Goal: Information Seeking & Learning: Learn about a topic

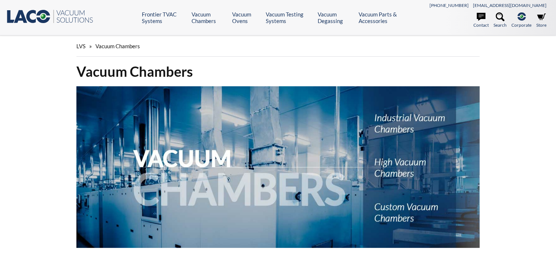
select select "언어 번역 위젯"
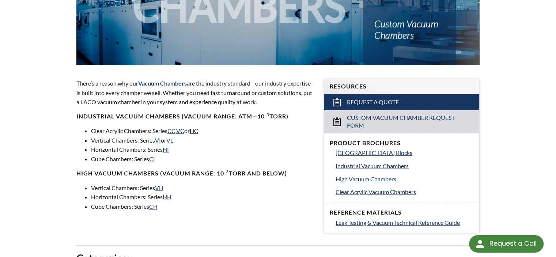
scroll to position [293, 0]
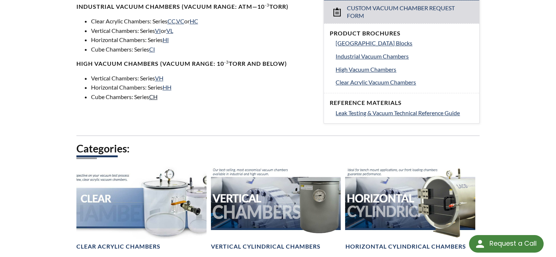
click at [153, 98] on link "CH" at bounding box center [153, 96] width 8 height 7
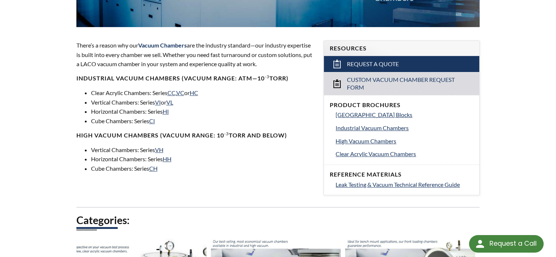
scroll to position [219, 0]
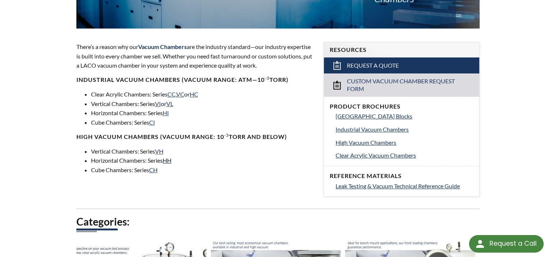
click at [171, 161] on link "HH" at bounding box center [167, 160] width 9 height 7
click at [161, 151] on link "VH" at bounding box center [159, 151] width 8 height 7
click at [154, 122] on link "CI" at bounding box center [152, 122] width 6 height 7
click at [169, 113] on link "HI" at bounding box center [166, 112] width 6 height 7
click at [160, 102] on link "VI" at bounding box center [158, 103] width 6 height 7
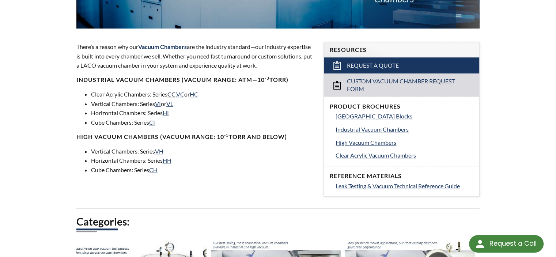
click at [173, 95] on link "CC" at bounding box center [171, 94] width 8 height 7
click at [364, 139] on span "High Vacuum Chambers" at bounding box center [366, 142] width 61 height 7
drag, startPoint x: 89, startPoint y: 52, endPoint x: 179, endPoint y: 57, distance: 90.1
click at [179, 57] on p "There’s a reason why our Vacuum Chambers are the industry standard—our industry…" at bounding box center [195, 56] width 239 height 28
click at [161, 66] on p "There’s a reason why our Vacuum Chambers are the industry standard—our industry…" at bounding box center [195, 56] width 239 height 28
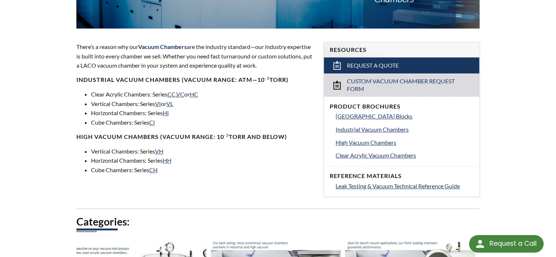
drag, startPoint x: 177, startPoint y: 89, endPoint x: 189, endPoint y: 94, distance: 12.8
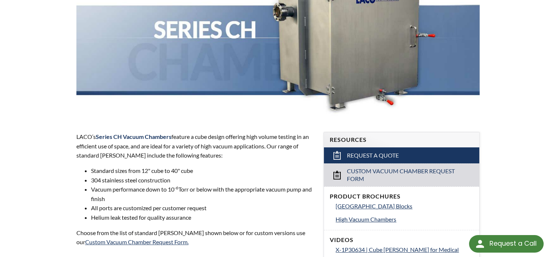
scroll to position [146, 0]
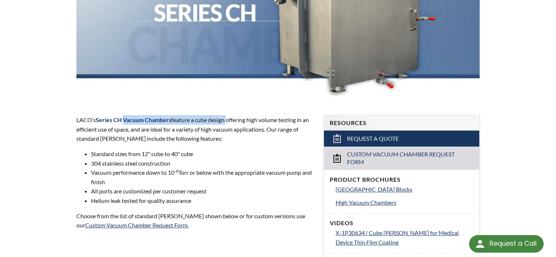
drag, startPoint x: 140, startPoint y: 120, endPoint x: 227, endPoint y: 122, distance: 86.7
click at [227, 122] on p "LACO’s Series CH Vacuum Chambers feature a cube design offering high volume tes…" at bounding box center [195, 129] width 239 height 28
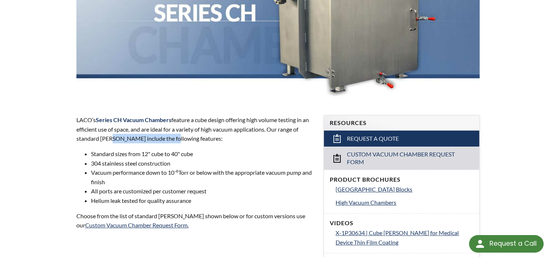
drag, startPoint x: 110, startPoint y: 138, endPoint x: 173, endPoint y: 136, distance: 63.3
click at [173, 136] on p "LACO’s Series CH Vacuum Chambers feature a cube design offering high volume tes…" at bounding box center [195, 129] width 239 height 28
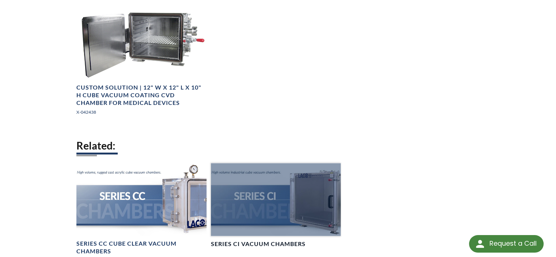
scroll to position [1353, 0]
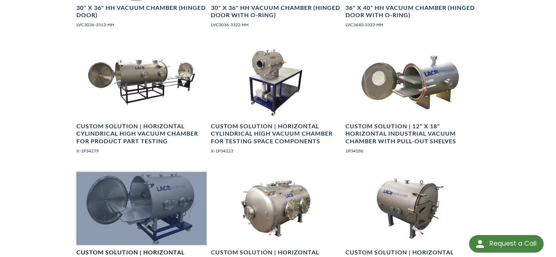
scroll to position [841, 0]
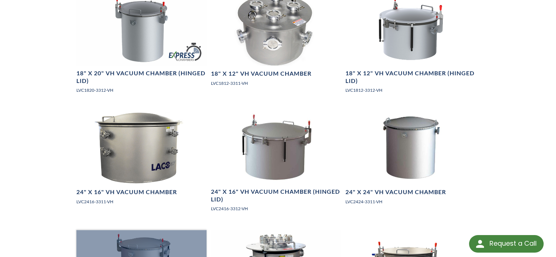
scroll to position [987, 0]
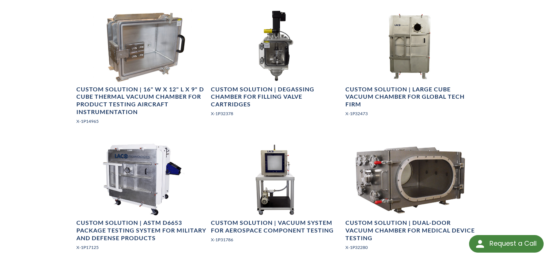
scroll to position [1170, 0]
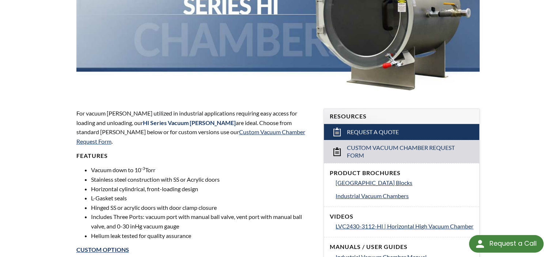
scroll to position [183, 0]
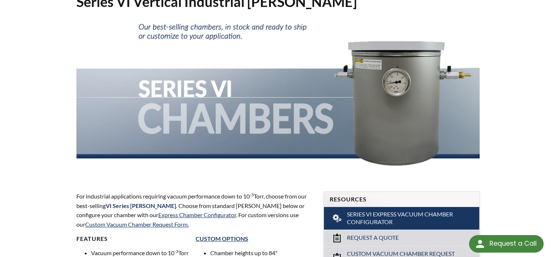
scroll to position [183, 0]
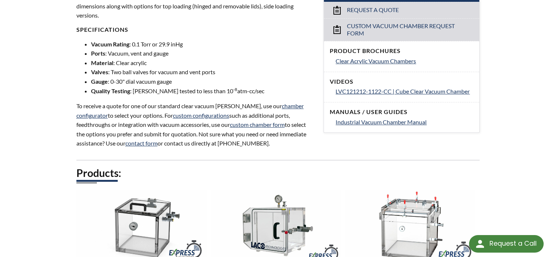
scroll to position [256, 0]
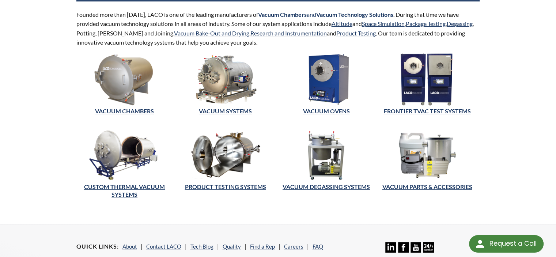
scroll to position [146, 0]
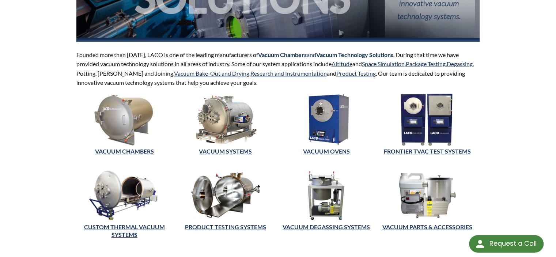
click at [326, 110] on img at bounding box center [326, 119] width 97 height 53
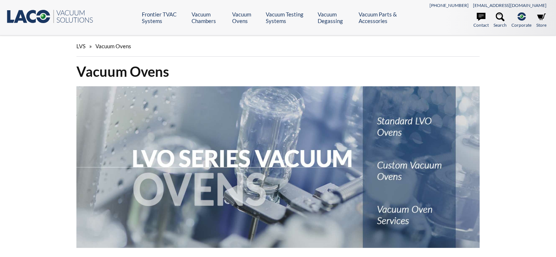
select select "언어 번역 위젯"
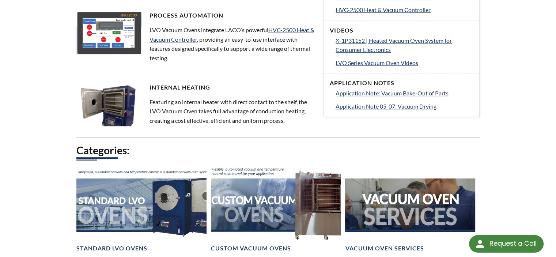
scroll to position [366, 0]
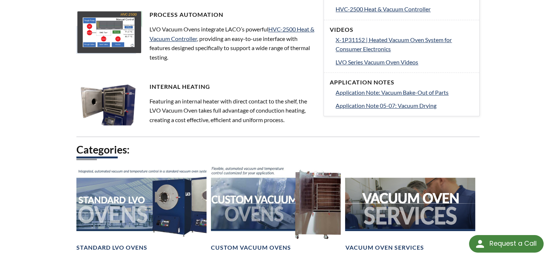
click at [195, 84] on h4 "Internal Heating" at bounding box center [195, 87] width 239 height 8
click at [117, 105] on img at bounding box center [112, 105] width 73 height 44
drag, startPoint x: 197, startPoint y: 113, endPoint x: 210, endPoint y: 114, distance: 12.5
click at [210, 114] on p "Featuring an internal heater with direct contact to the shelf, the LVO Vacuum O…" at bounding box center [195, 111] width 239 height 28
click at [185, 113] on p "Featuring an internal heater with direct contact to the shelf, the LVO Vacuum O…" at bounding box center [195, 111] width 239 height 28
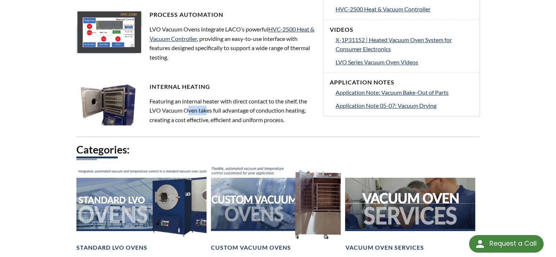
drag, startPoint x: 187, startPoint y: 111, endPoint x: 206, endPoint y: 111, distance: 19.0
click at [206, 111] on p "Featuring an internal heater with direct contact to the shelf, the LVO Vacuum O…" at bounding box center [195, 111] width 239 height 28
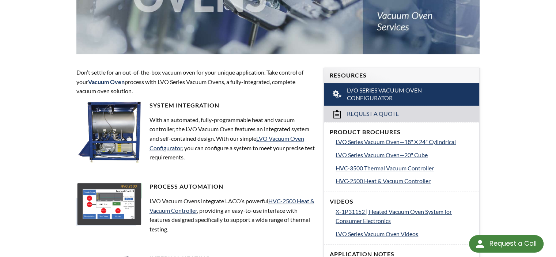
scroll to position [183, 0]
